Goal: Task Accomplishment & Management: Complete application form

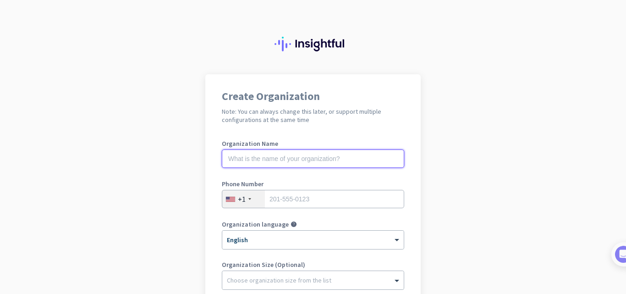
click at [280, 162] on input "text" at bounding box center [313, 158] width 182 height 18
type input "Int6VM15"
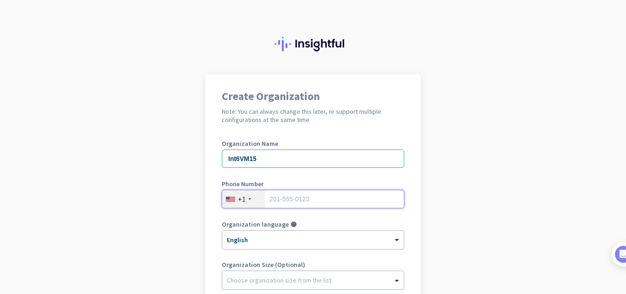
click at [278, 195] on input "tel" at bounding box center [313, 199] width 182 height 18
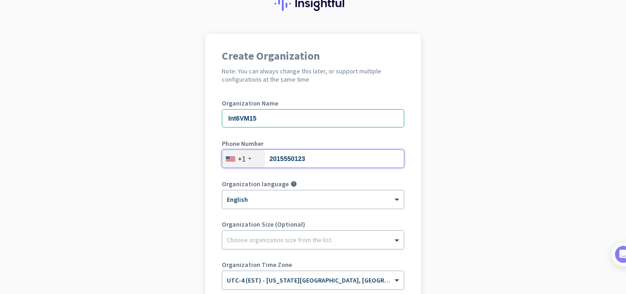
scroll to position [46, 0]
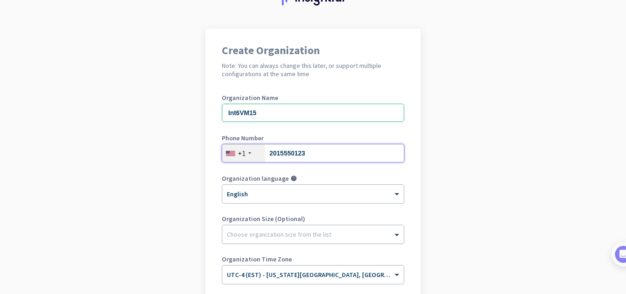
type input "2015550123"
click at [264, 232] on div at bounding box center [312, 231] width 181 height 9
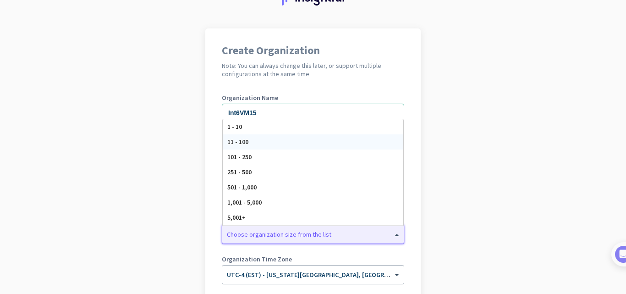
click at [253, 141] on div "11 - 100" at bounding box center [313, 141] width 181 height 15
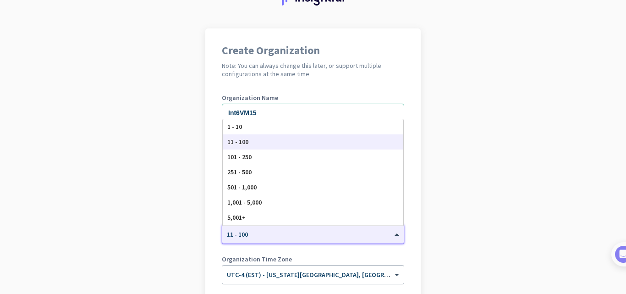
click at [258, 237] on div "× 11 - 100" at bounding box center [307, 235] width 170 height 8
click at [234, 128] on span "1 - 10" at bounding box center [234, 126] width 15 height 8
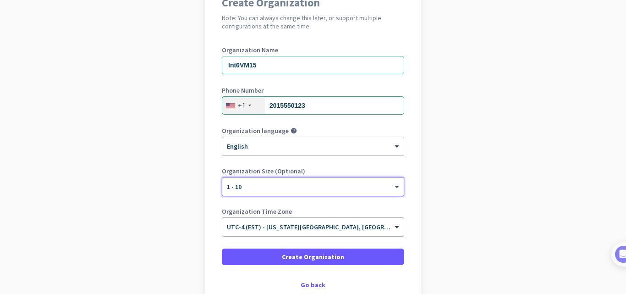
scroll to position [137, 0]
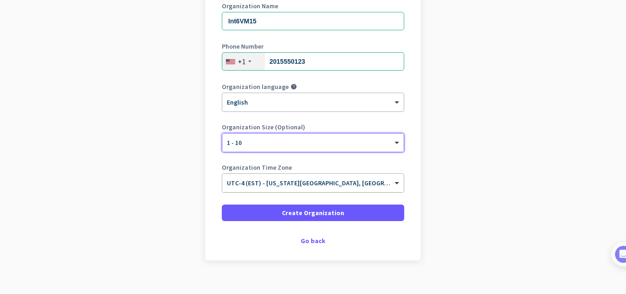
click at [314, 183] on div at bounding box center [312, 180] width 181 height 8
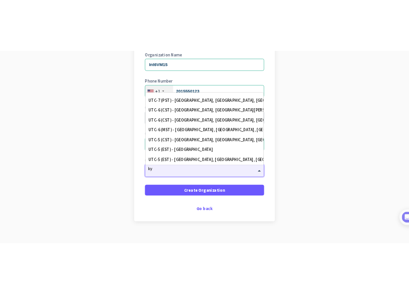
scroll to position [0, 0]
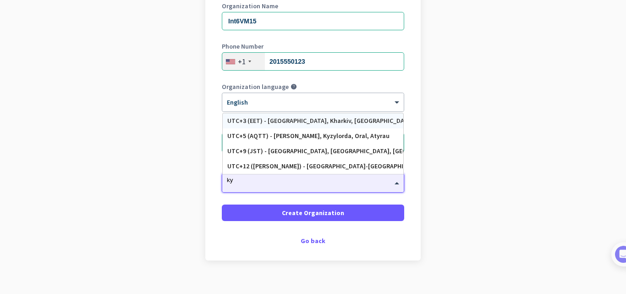
type input "kyi"
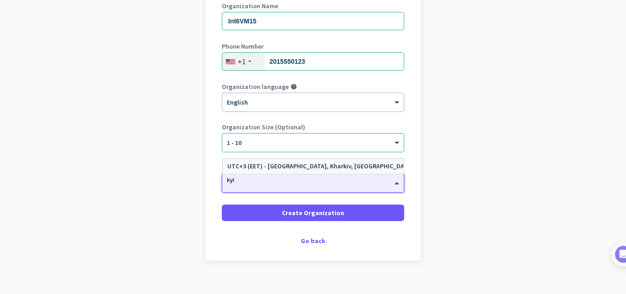
click at [273, 165] on div "UTC+3 (EET) - [GEOGRAPHIC_DATA], Kharkiv, [GEOGRAPHIC_DATA], Dnipro" at bounding box center [312, 166] width 171 height 8
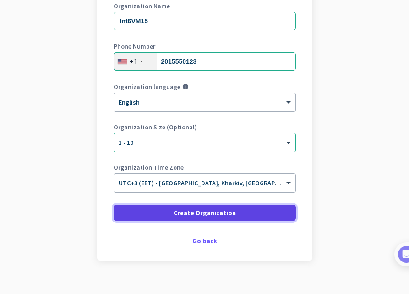
click at [199, 215] on span "Create Organization" at bounding box center [205, 212] width 62 height 9
click at [194, 213] on span "Create Organization" at bounding box center [205, 212] width 62 height 9
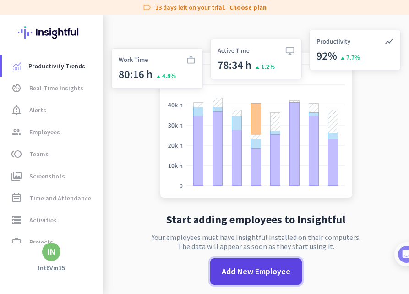
click at [234, 273] on span "Add New Employee" at bounding box center [256, 271] width 69 height 12
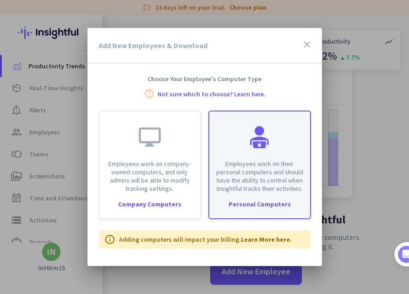
click at [229, 142] on div "Employees work on their personal computers and should have the ability to contr…" at bounding box center [259, 151] width 101 height 81
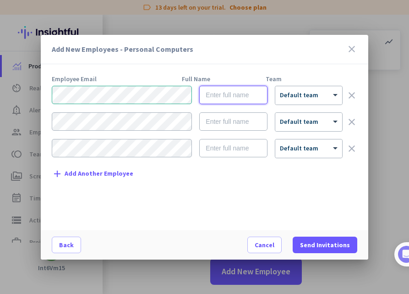
click at [218, 97] on input "text" at bounding box center [233, 95] width 68 height 18
paste input "Account K"
type input "Account K"
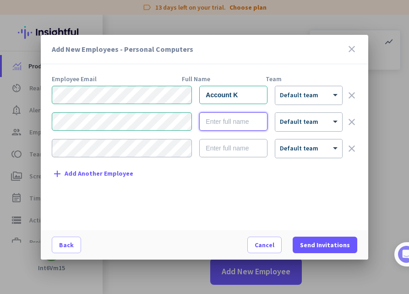
click at [220, 122] on input "text" at bounding box center [233, 121] width 68 height 18
paste input "Manual SS"
type input "Manual SS"
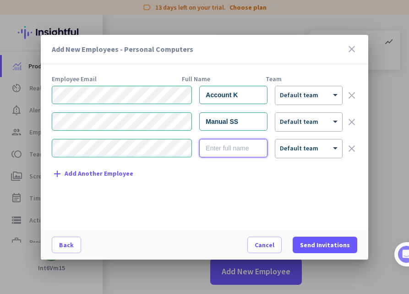
click at [248, 152] on input "text" at bounding box center [233, 148] width 68 height 18
paste input "Project SS"
type input "Project SS"
click at [68, 176] on span "Add Another Employee" at bounding box center [99, 173] width 69 height 7
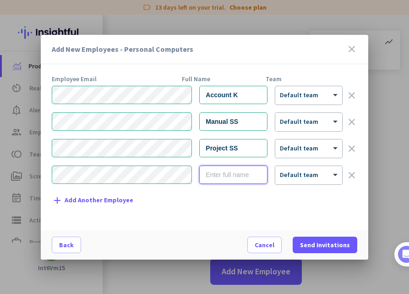
click at [236, 179] on input "text" at bounding box center [233, 174] width 68 height 18
paste input "Dest User"
type input "Dest User"
click at [105, 203] on span "Add Another Employee" at bounding box center [99, 200] width 69 height 7
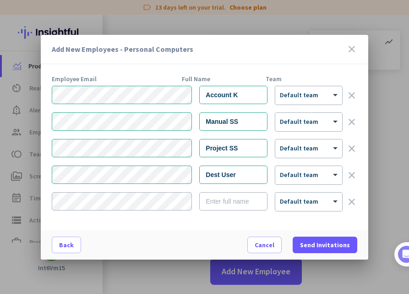
scroll to position [19, 0]
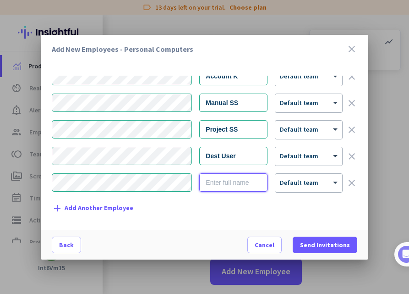
click at [214, 185] on input "text" at bounding box center [233, 182] width 68 height 18
paste input "Src User"
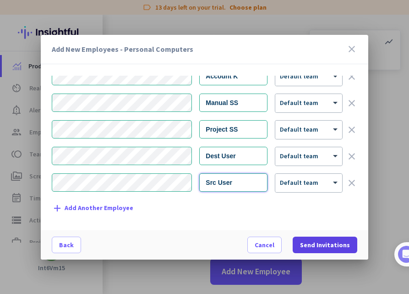
type input "Src User"
click at [316, 246] on span "Send Invitations" at bounding box center [325, 244] width 50 height 9
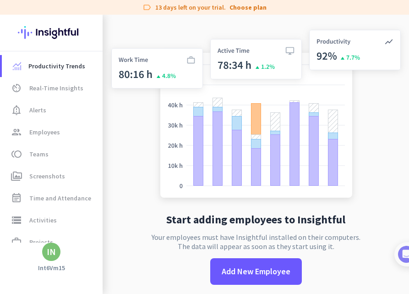
scroll to position [0, 0]
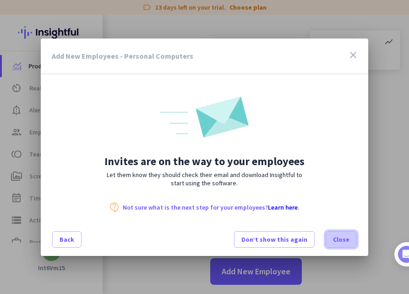
click at [345, 240] on span "Close" at bounding box center [341, 239] width 16 height 9
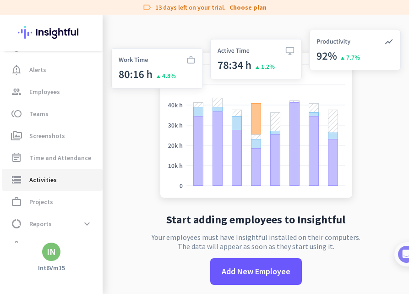
scroll to position [58, 0]
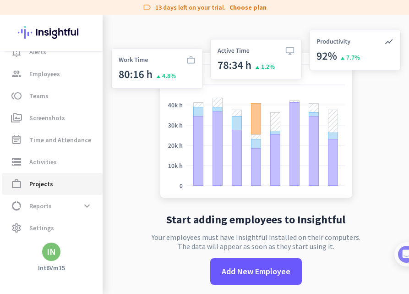
click at [33, 182] on span "Projects" at bounding box center [41, 183] width 24 height 11
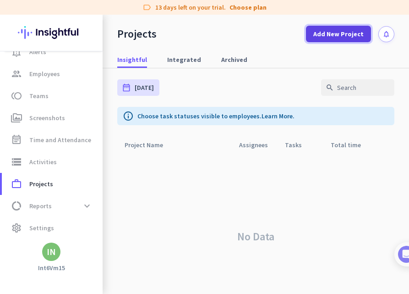
click at [323, 28] on span at bounding box center [338, 34] width 65 height 22
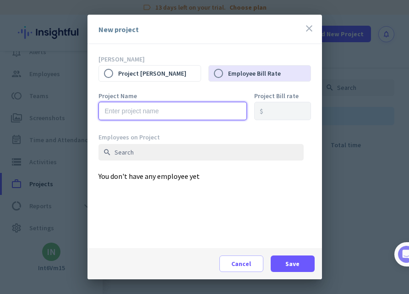
click at [134, 114] on input "text" at bounding box center [173, 111] width 148 height 18
type input "WpTestProj"
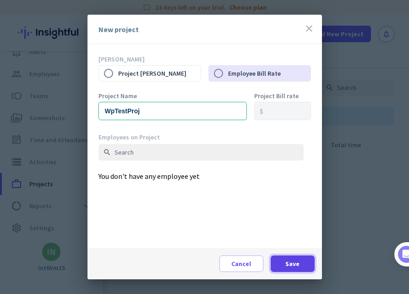
click at [283, 265] on span at bounding box center [293, 264] width 44 height 22
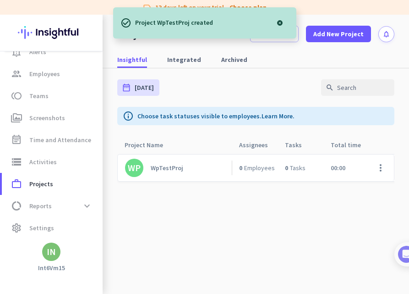
click at [155, 169] on div "WpTestProj" at bounding box center [167, 168] width 33 height 8
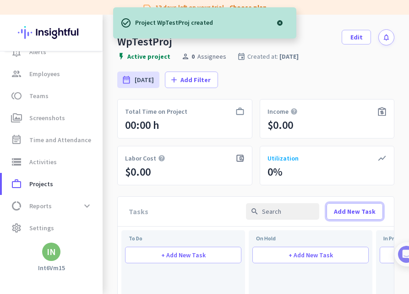
click at [341, 208] on span "Add New Task" at bounding box center [355, 211] width 42 height 9
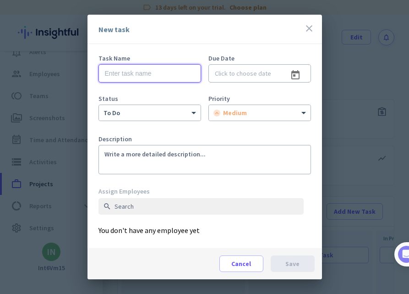
click at [159, 73] on input "text" at bounding box center [150, 73] width 103 height 18
type input "Task"
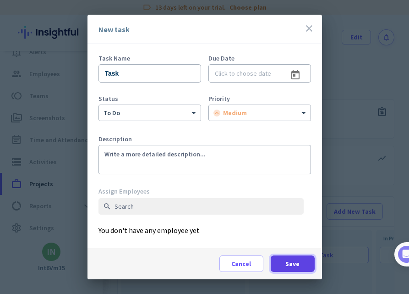
click at [284, 262] on span at bounding box center [293, 264] width 44 height 22
